Goal: Task Accomplishment & Management: Use online tool/utility

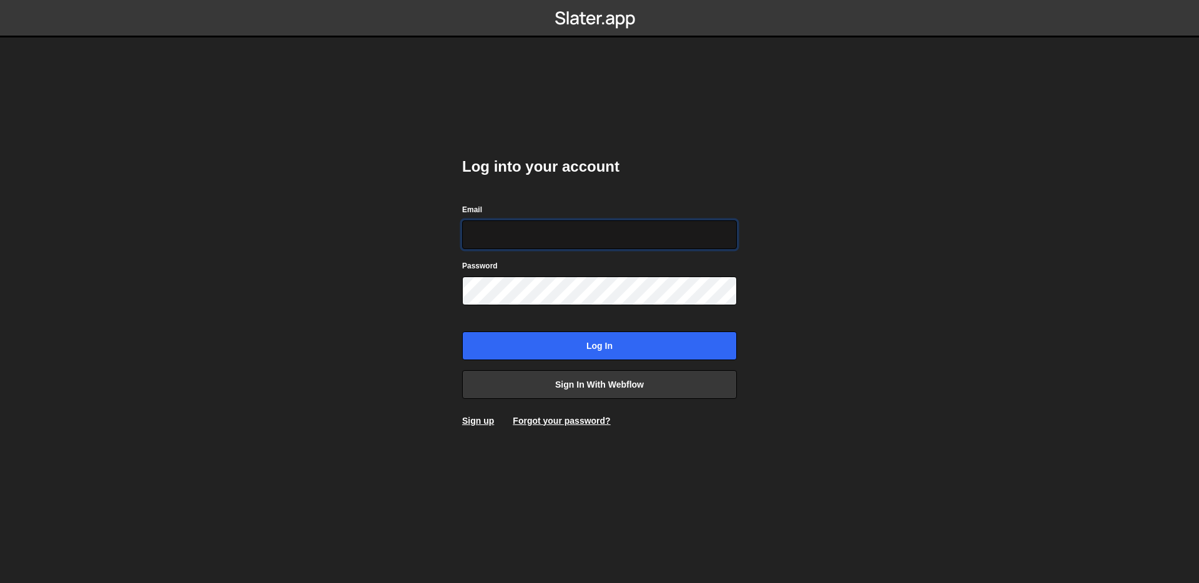
click at [556, 238] on input "Email" at bounding box center [599, 234] width 275 height 29
type input "zeyin@reddingdesigns.com"
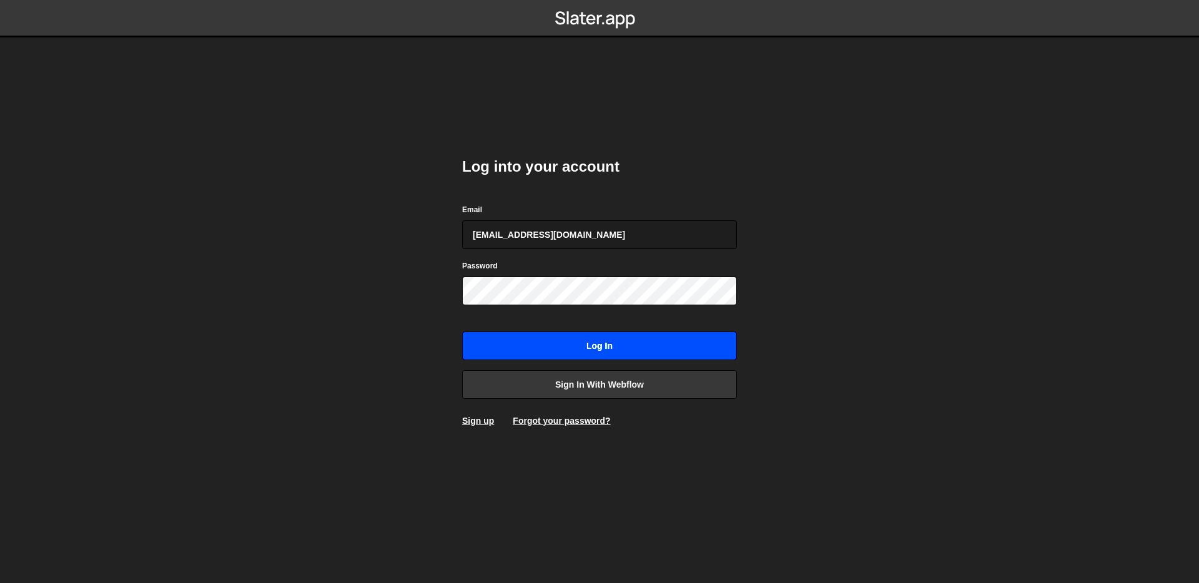
click at [550, 348] on input "Log in" at bounding box center [599, 346] width 275 height 29
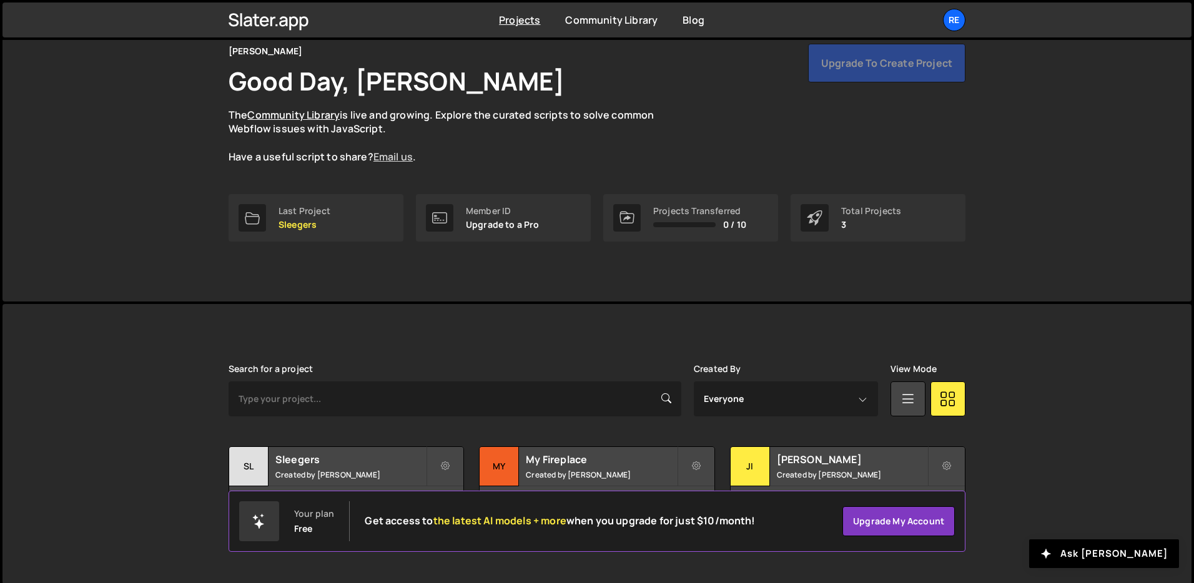
scroll to position [60, 0]
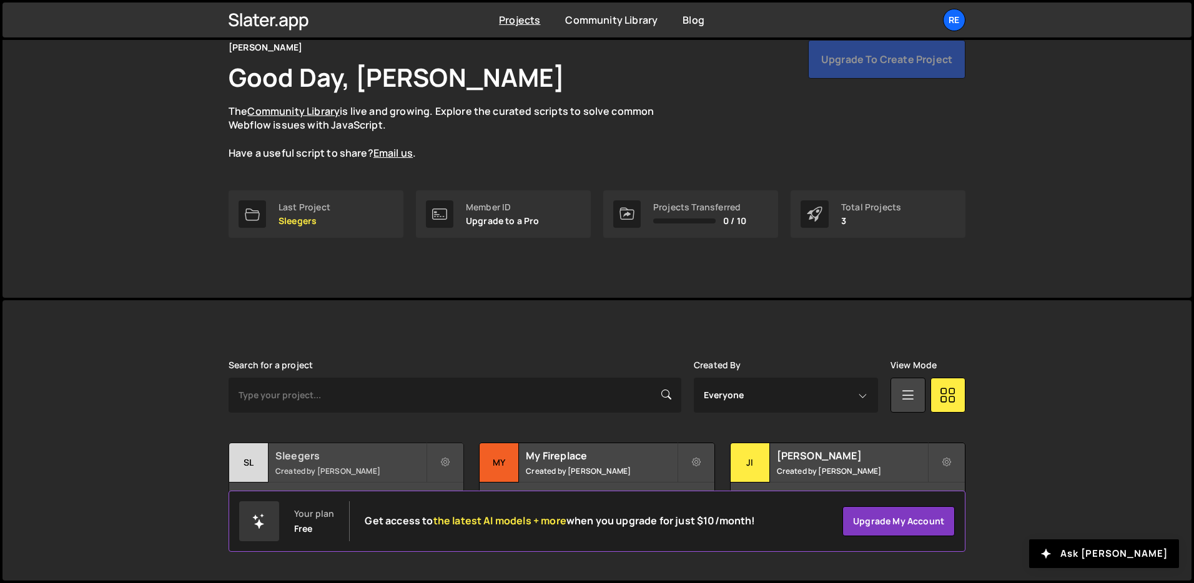
click at [347, 458] on h2 "Sleegers" at bounding box center [350, 456] width 150 height 14
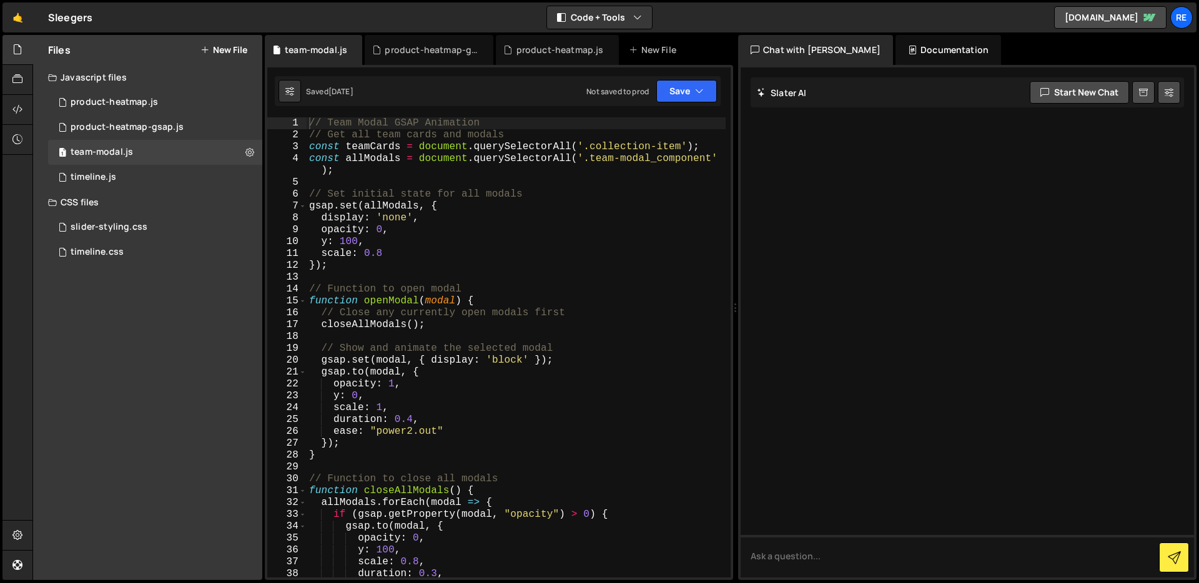
click at [234, 51] on button "New File" at bounding box center [223, 50] width 47 height 10
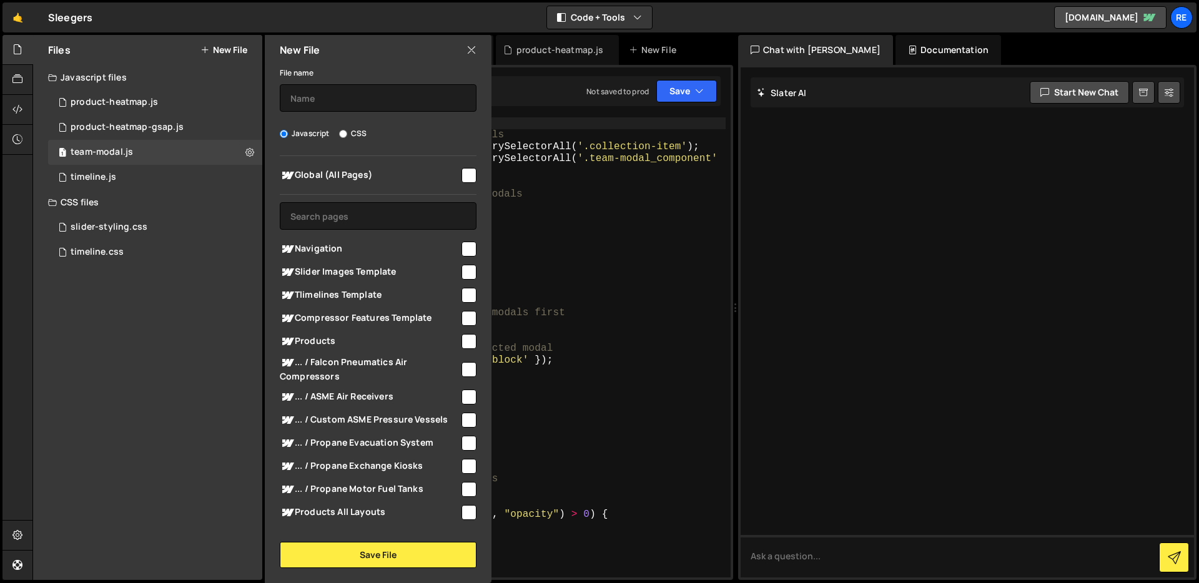
click at [461, 176] on input "checkbox" at bounding box center [468, 175] width 15 height 15
checkbox input "true"
click at [326, 96] on input "text" at bounding box center [378, 97] width 197 height 27
type input "default-card-animation"
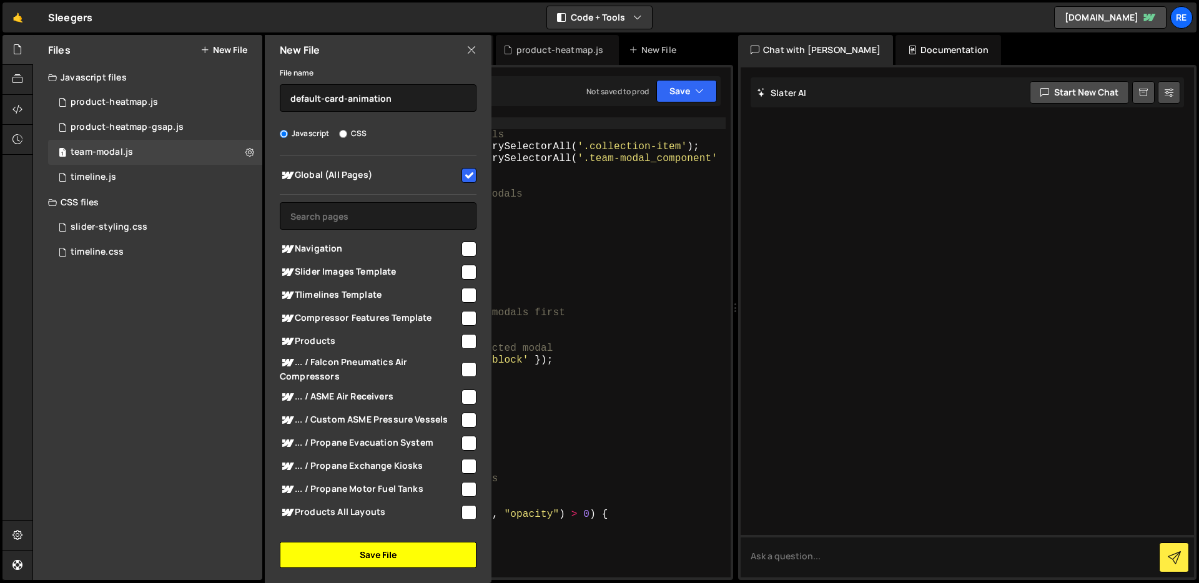
click at [381, 550] on button "Save File" at bounding box center [378, 555] width 197 height 26
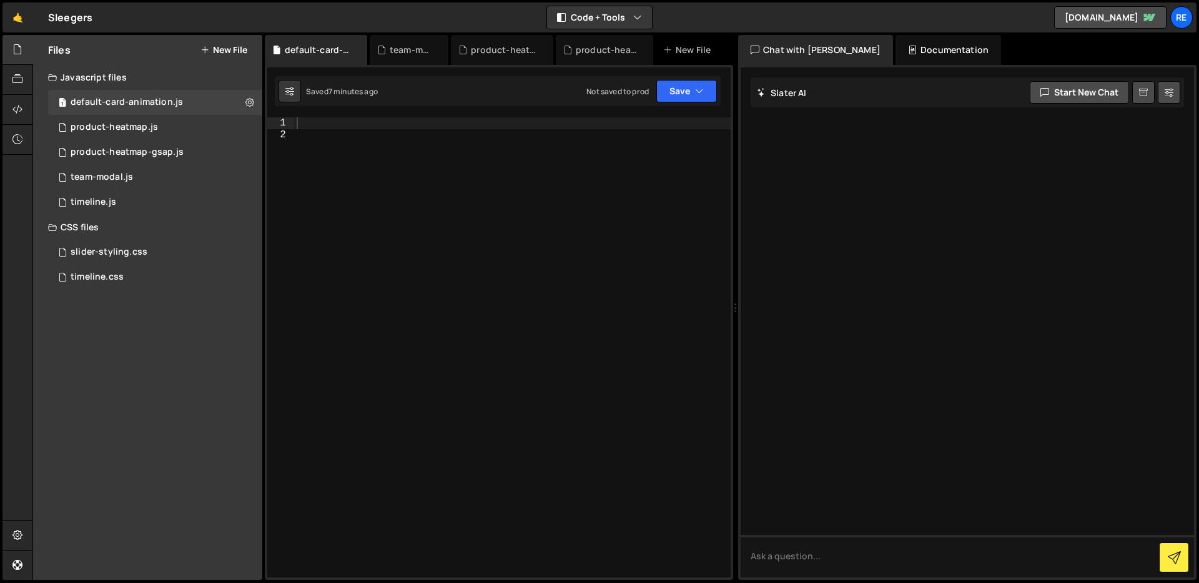
click at [546, 119] on div at bounding box center [512, 359] width 436 height 484
click at [542, 142] on div at bounding box center [512, 359] width 436 height 484
click at [523, 116] on div "XXXXXXXXXXXXXXXXXXXXXXXXXXXXXXXXXXXXXXXXXXXXXXXXXXXXXXXXXXXXXXXXXXXXXXXXXXXXXXX…" at bounding box center [499, 322] width 468 height 515
click at [523, 124] on div at bounding box center [512, 359] width 436 height 484
paste textarea "});"
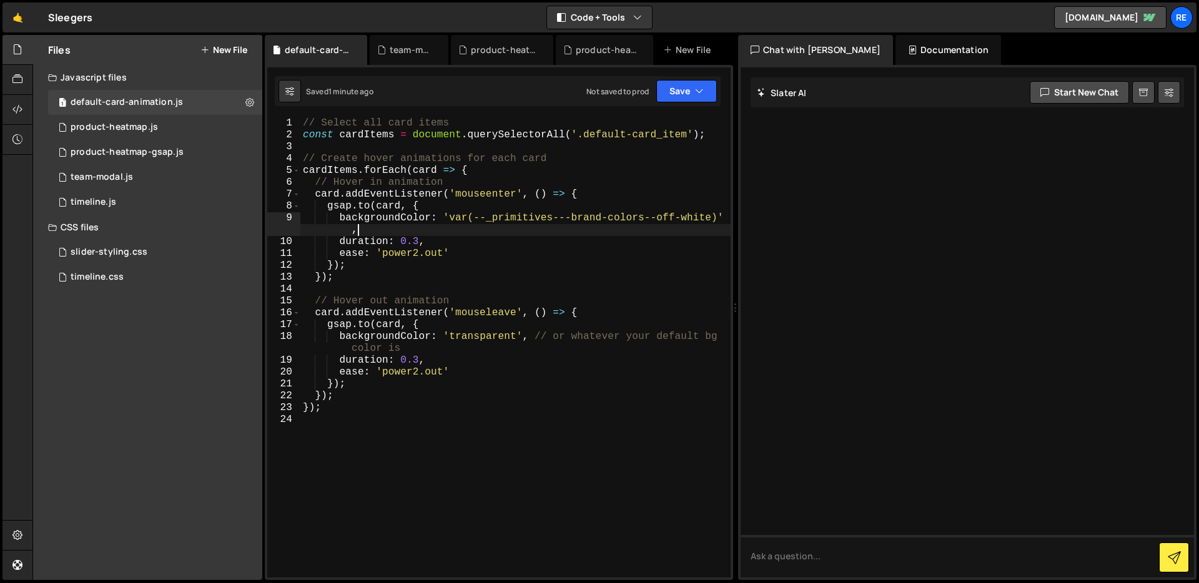
click at [494, 225] on div "// Select all card items const cardItems = document . querySelectorAll ( '.defa…" at bounding box center [515, 359] width 430 height 484
type textarea "});"
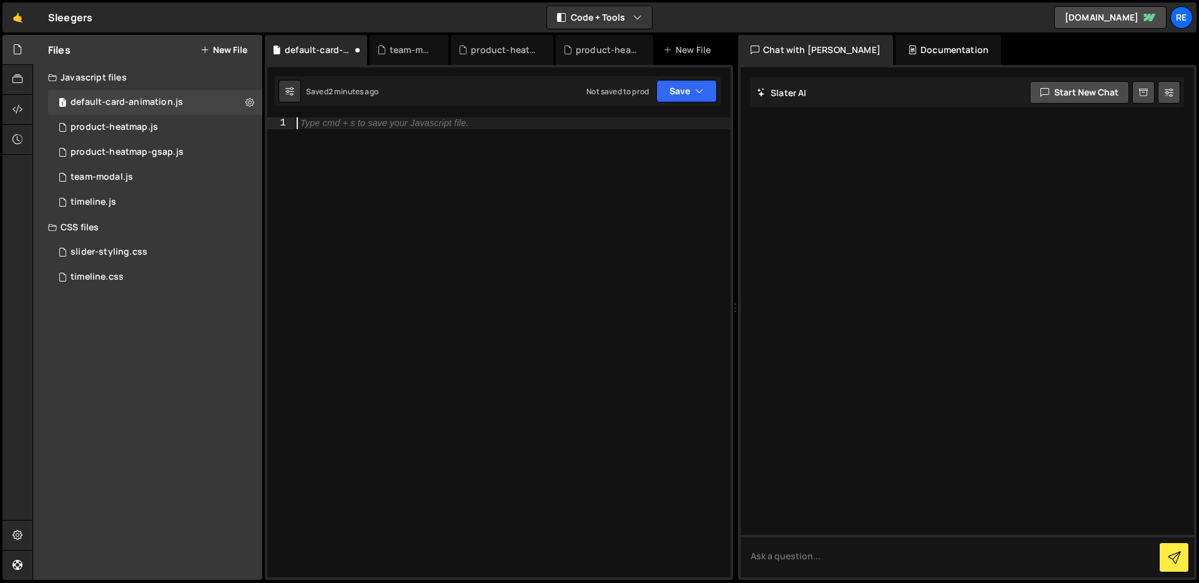
paste textarea "});"
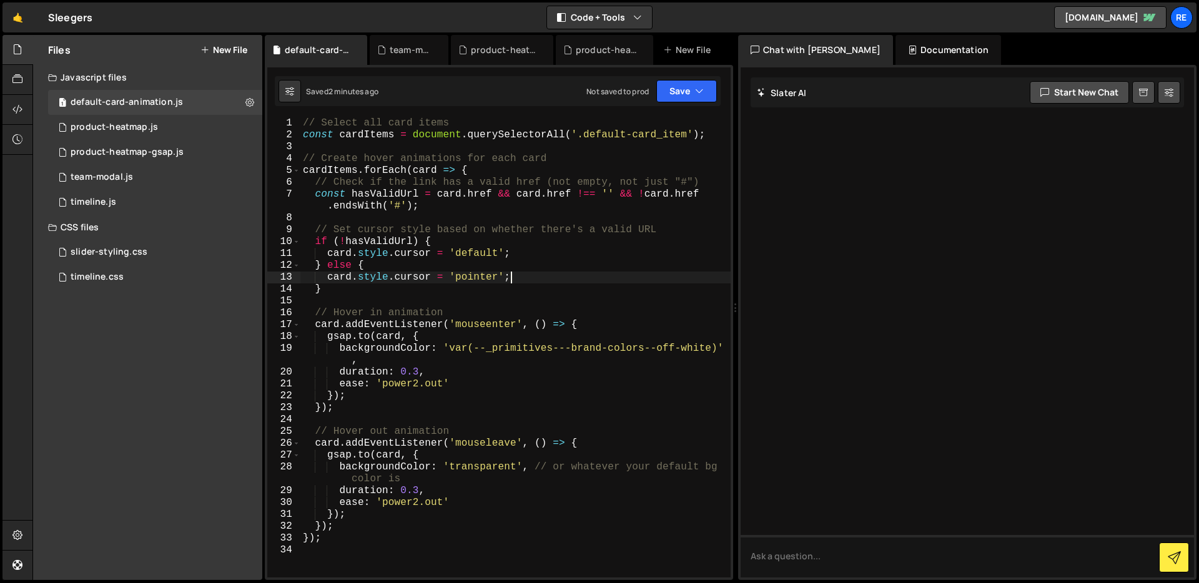
click at [596, 279] on div "// Select all card items const cardItems = document . querySelectorAll ( '.defa…" at bounding box center [515, 359] width 430 height 484
type textarea "});"
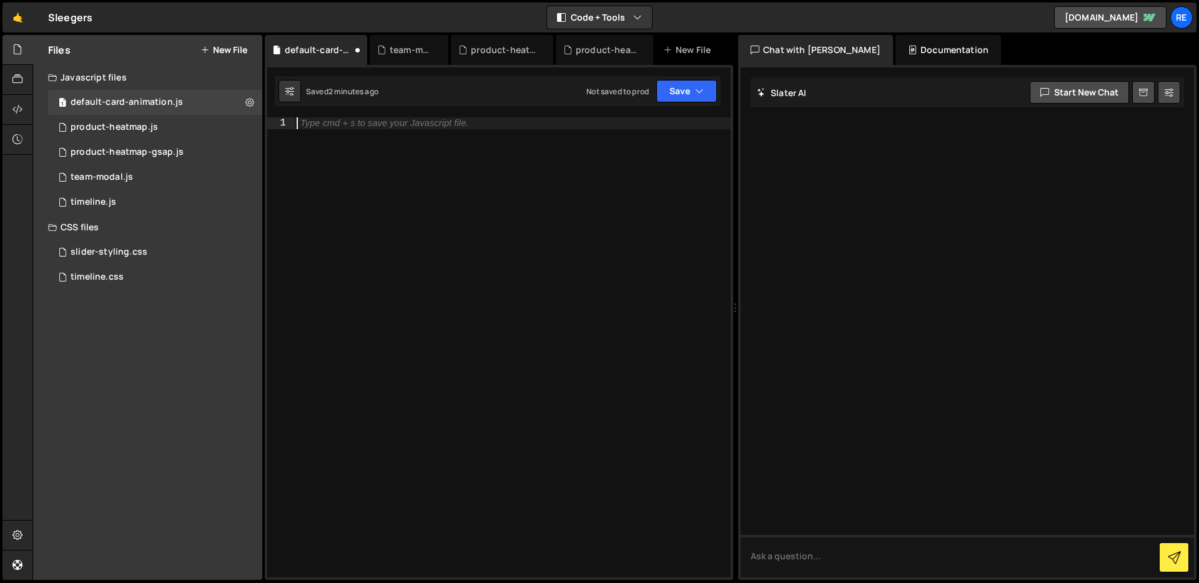
paste textarea "});"
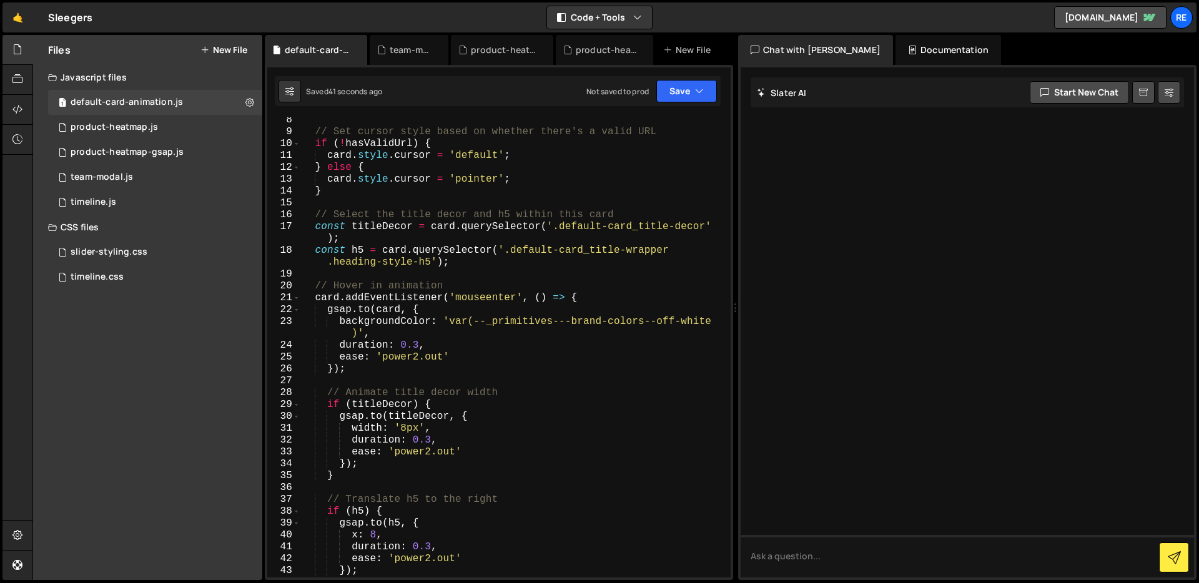
scroll to position [130, 0]
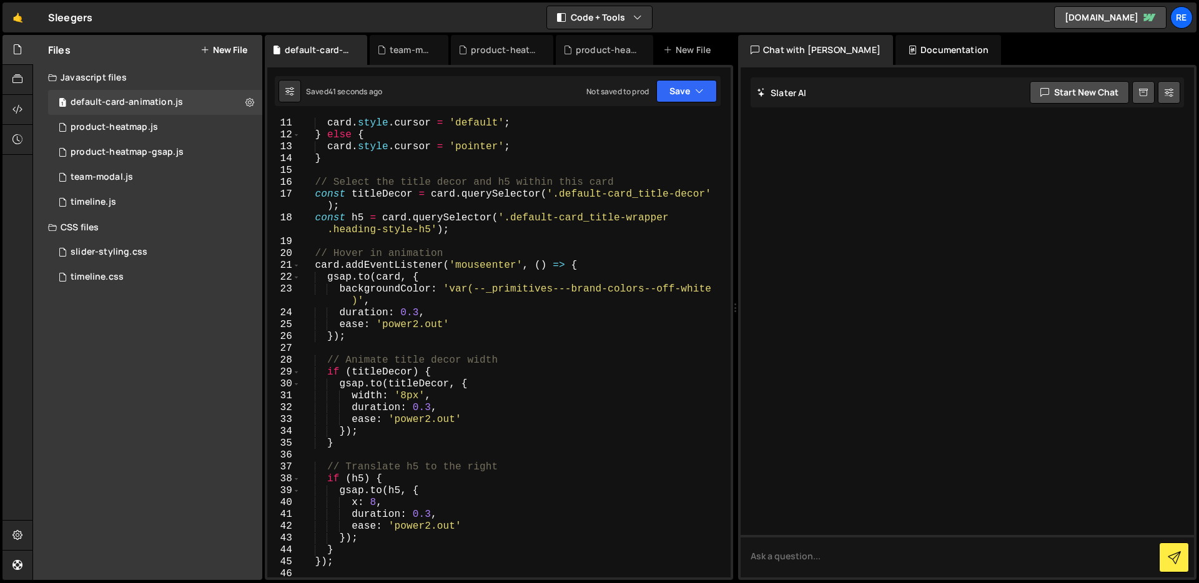
click at [405, 391] on div "if ( ! hasValidUrl ) { card . style . cursor = 'default' ; } else { card . styl…" at bounding box center [512, 348] width 425 height 484
type textarea "});"
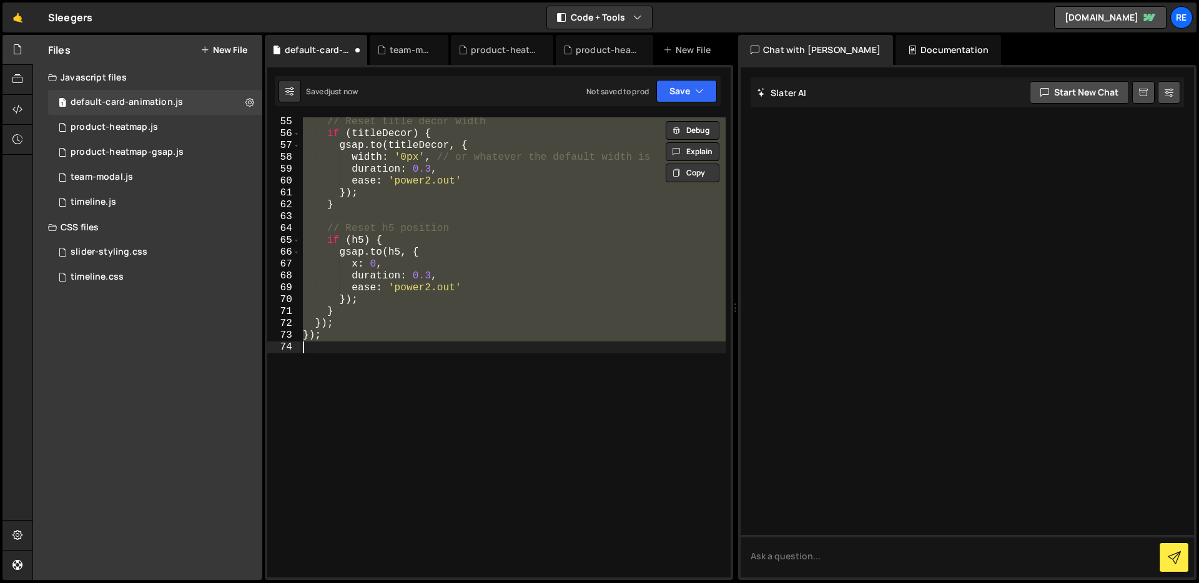
click at [572, 371] on div "// Reset title decor width if ( titleDecor ) { gsap . to ( titleDecor , { width…" at bounding box center [512, 358] width 425 height 484
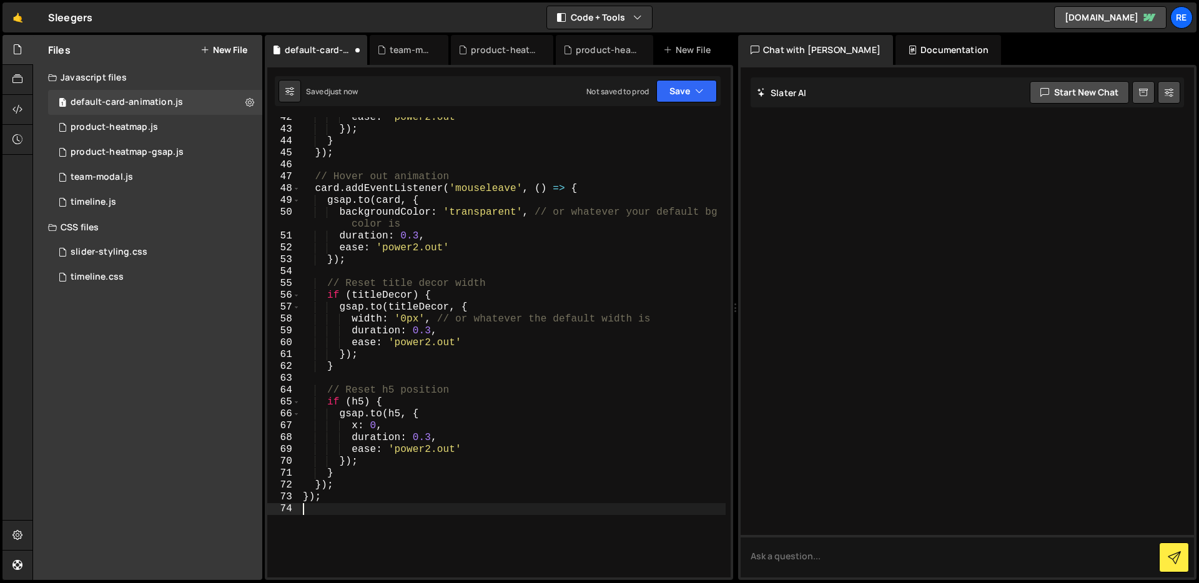
scroll to position [488, 0]
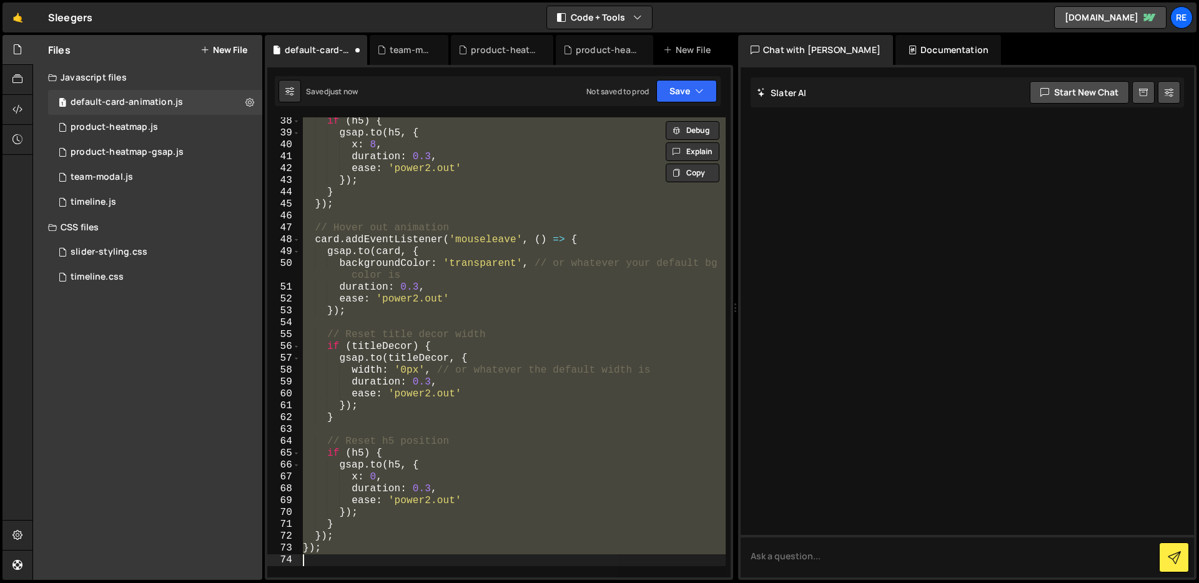
click at [578, 364] on div "if ( h5 ) { gsap . to ( h5 , { x : 8 , duration : 0.3 , ease : 'power2.out' }) …" at bounding box center [512, 347] width 425 height 460
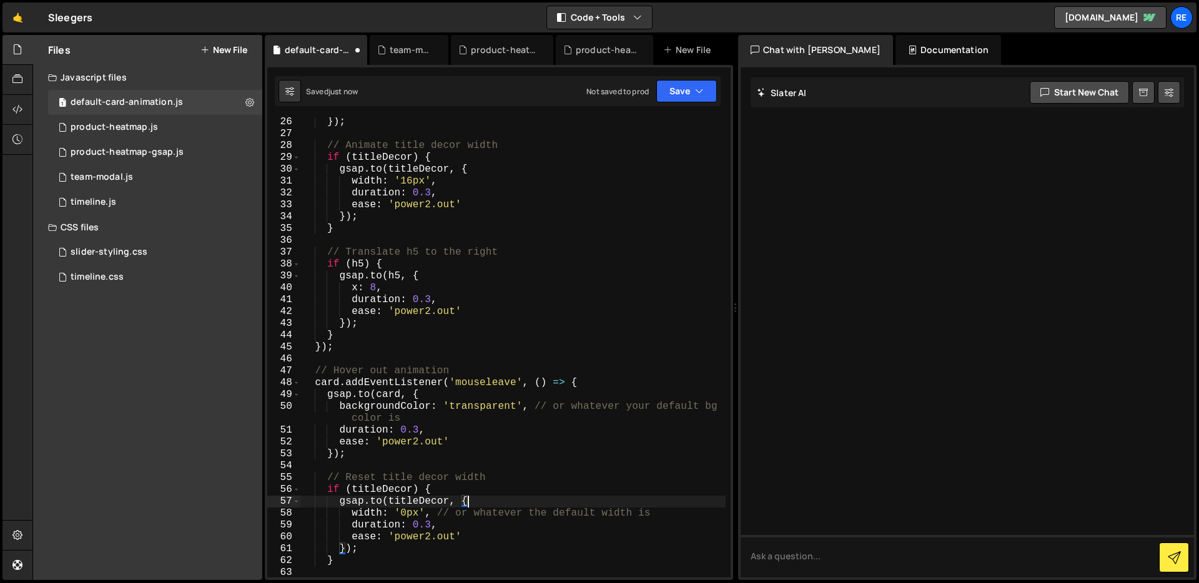
scroll to position [301, 0]
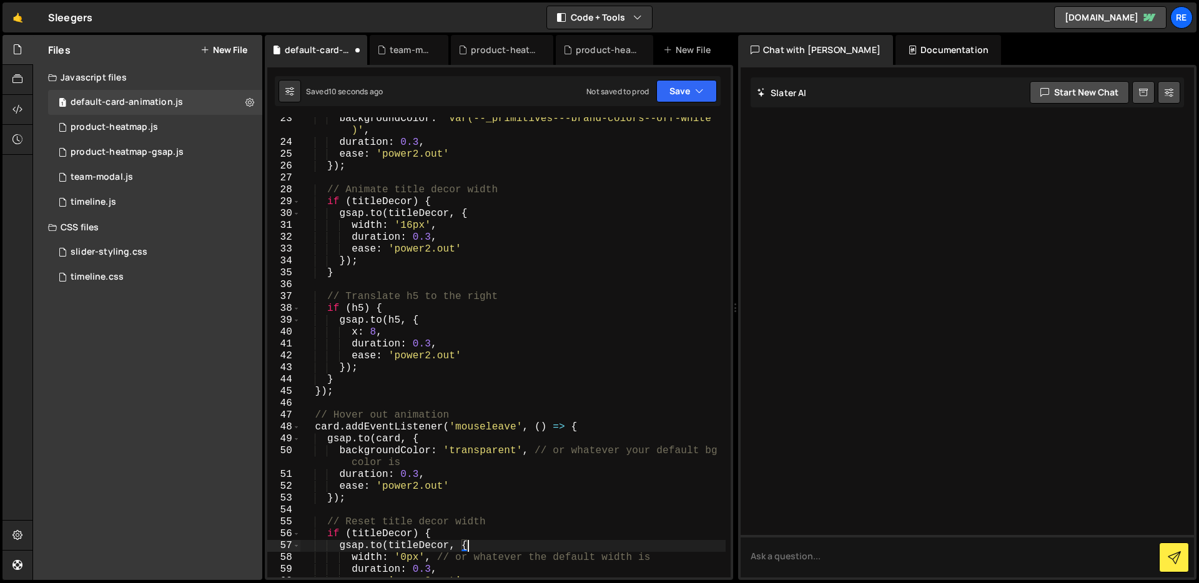
click at [411, 222] on div "backgroundColor : 'var(--_primitives---brand-colors--off-white )' , duration : …" at bounding box center [512, 361] width 425 height 496
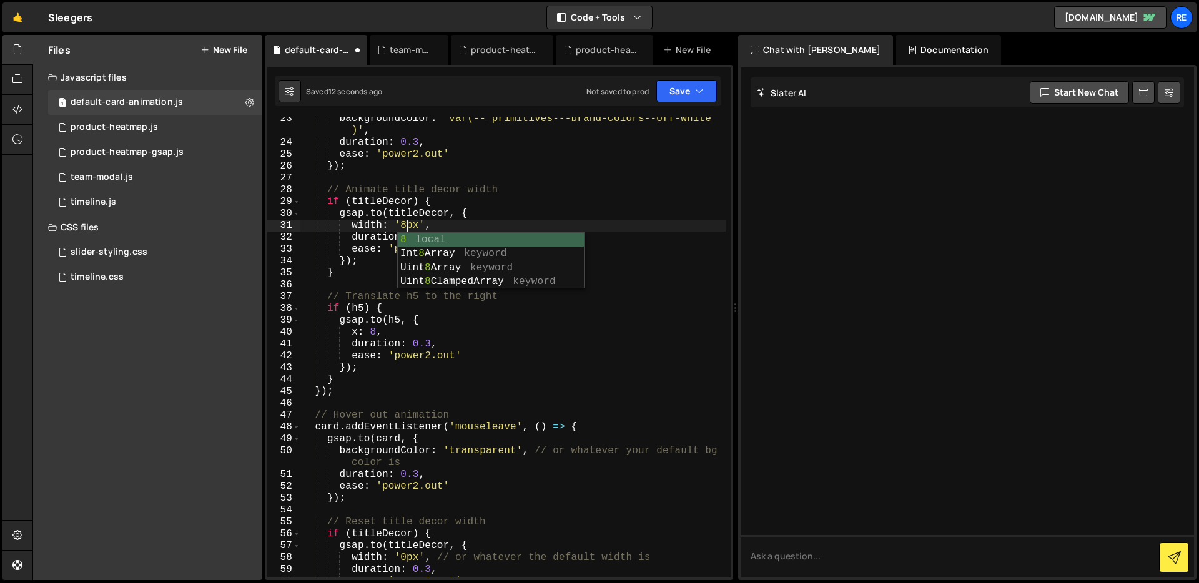
click at [601, 327] on div "backgroundColor : 'var(--_primitives---brand-colors--off-white )' , duration : …" at bounding box center [512, 361] width 425 height 496
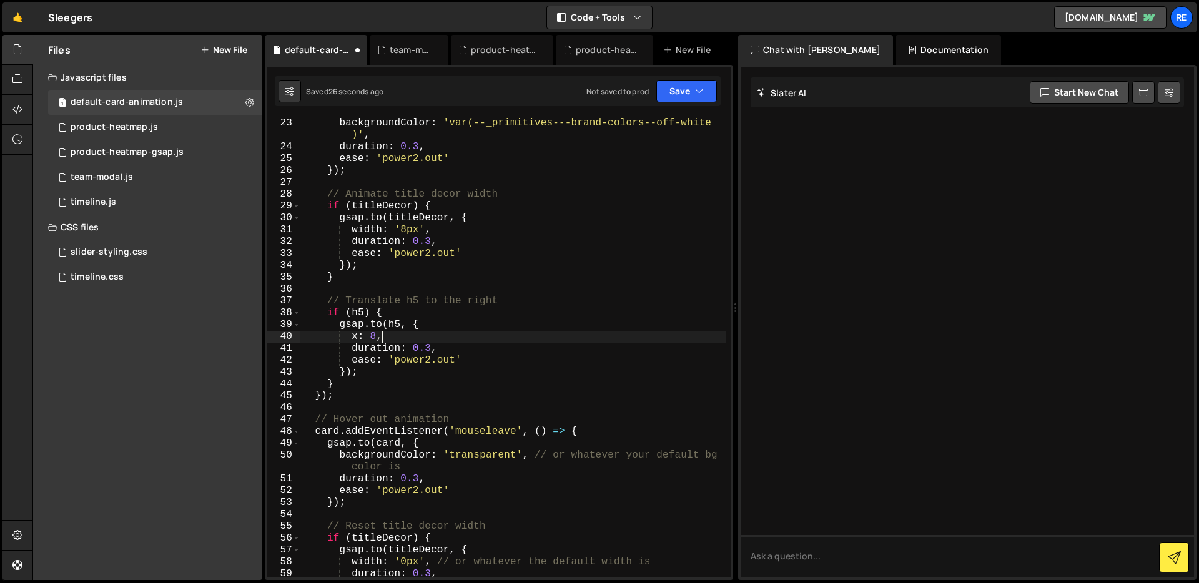
scroll to position [297, 0]
click at [375, 338] on div "backgroundColor : 'var(--_primitives---brand-colors--off-white )' , duration : …" at bounding box center [512, 365] width 425 height 496
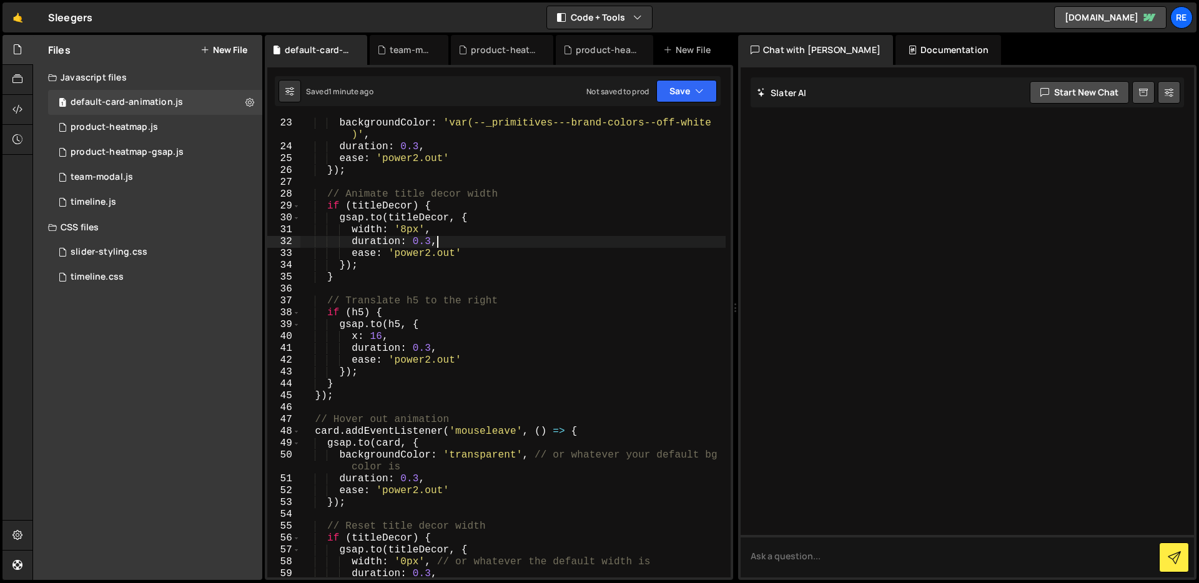
click at [525, 238] on div "backgroundColor : 'var(--_primitives---brand-colors--off-white )' , duration : …" at bounding box center [512, 365] width 425 height 496
click at [529, 239] on div "backgroundColor : 'var(--_primitives---brand-colors--off-white )' , duration : …" at bounding box center [512, 365] width 425 height 496
click at [534, 240] on div "backgroundColor : 'var(--_primitives---brand-colors--off-white )' , duration : …" at bounding box center [512, 365] width 425 height 496
type textarea "});"
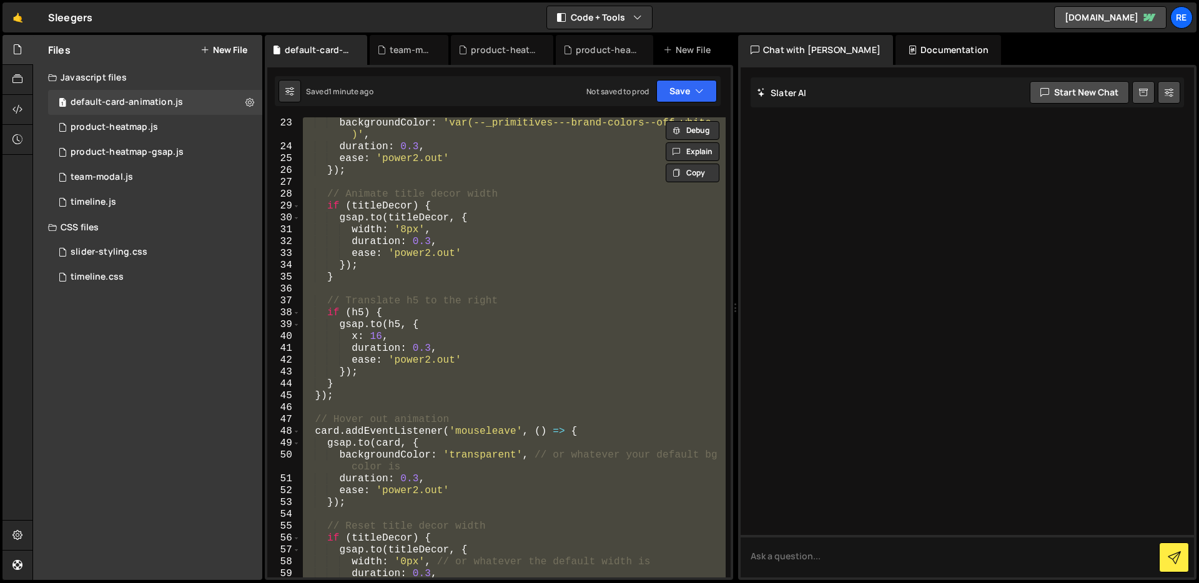
scroll to position [0, 0]
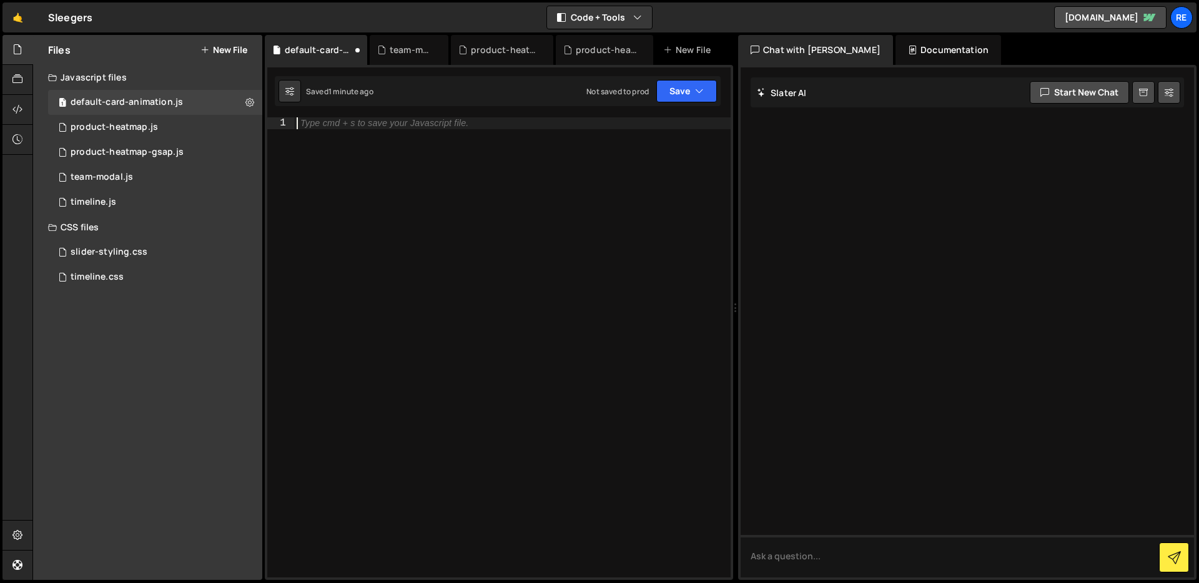
paste textarea "});"
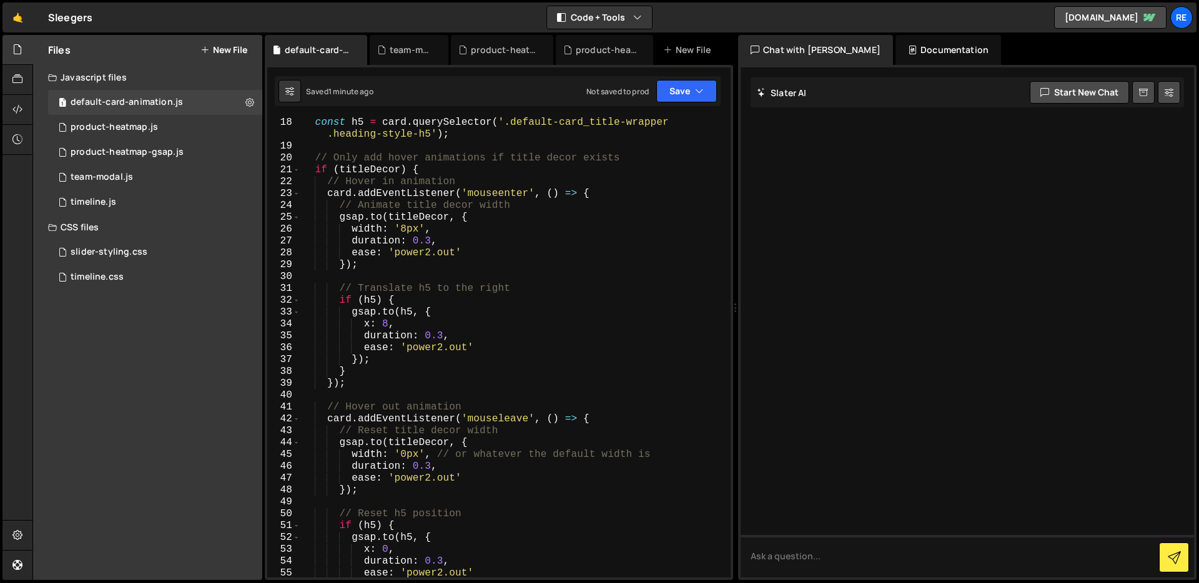
scroll to position [226, 0]
click at [386, 319] on div "const h5 = card . querySelector ( '.default-card_title-wrapper .heading-style-h…" at bounding box center [512, 365] width 425 height 496
type textarea "x: 12,"
